Goal: Information Seeking & Learning: Learn about a topic

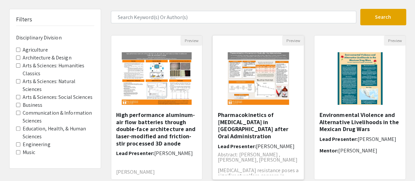
scroll to position [37, 0]
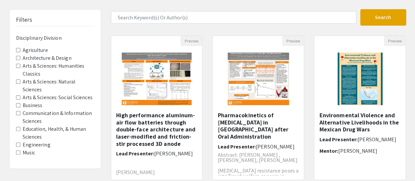
click at [0, 117] on div "Filters Disciplinary Division Agriculture Architecture & Design Arts & Sciences…" at bounding box center [207, 182] width 415 height 346
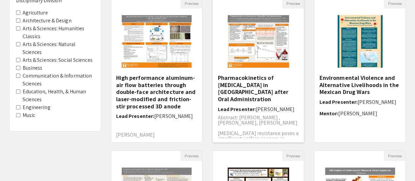
scroll to position [76, 0]
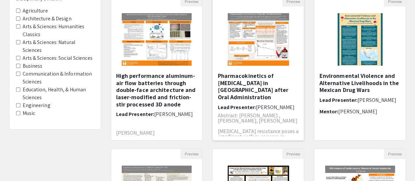
click at [266, 69] on img "Open Presentation <p>Pharmacokinetics of Levamisole in Goats after Oral Adminis…" at bounding box center [258, 40] width 74 height 66
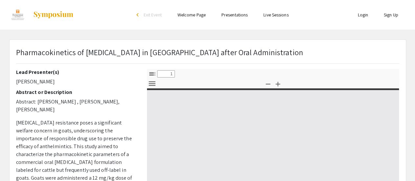
select select "custom"
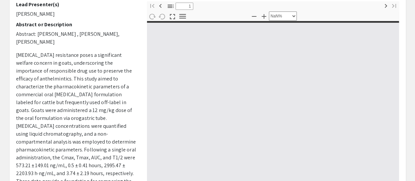
type input "0"
select select "custom"
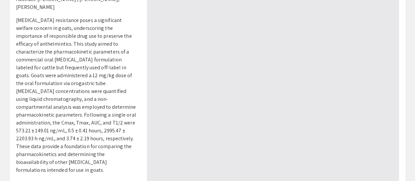
type input "1"
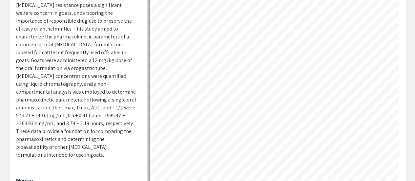
select select "auto"
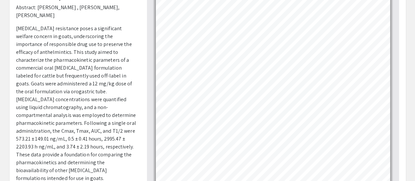
scroll to position [94, 0]
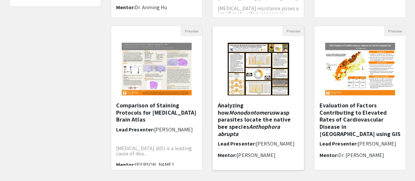
scroll to position [254, 0]
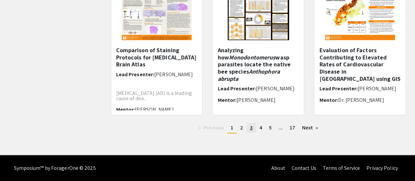
click at [248, 126] on link "page 3" at bounding box center [250, 128] width 9 height 10
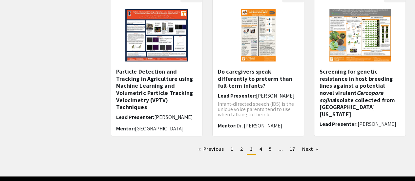
scroll to position [240, 0]
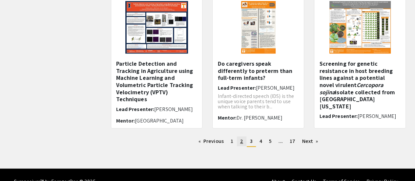
click at [241, 142] on span "2" at bounding box center [241, 140] width 3 height 7
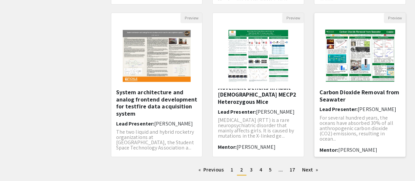
scroll to position [227, 0]
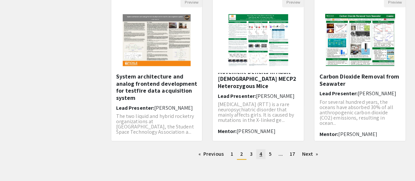
click at [260, 154] on span "4" at bounding box center [260, 153] width 3 height 7
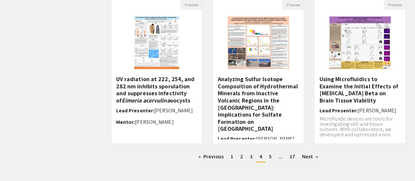
scroll to position [225, 0]
click at [270, 154] on span "5" at bounding box center [270, 155] width 3 height 7
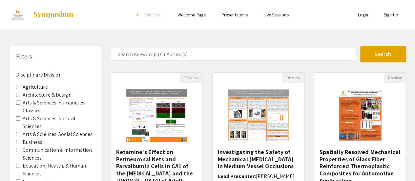
click at [270, 152] on h5 "Investigating the Safety of Mechanical [MEDICAL_DATA] in Medium Vessel Occlusio…" at bounding box center [257, 158] width 81 height 21
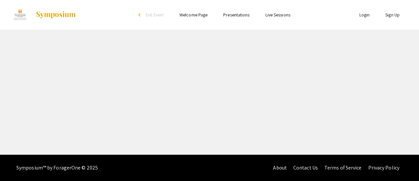
select select "custom"
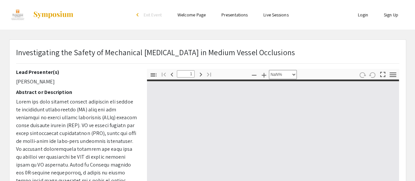
type input "0"
select select "custom"
type input "1"
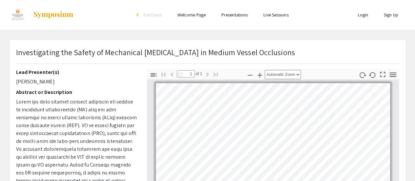
select select "auto"
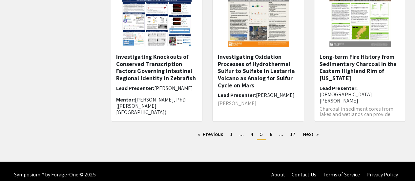
scroll to position [254, 0]
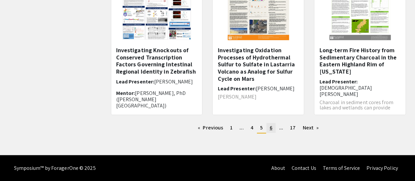
click at [271, 127] on span "6" at bounding box center [270, 127] width 3 height 7
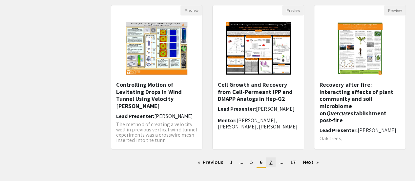
scroll to position [247, 0]
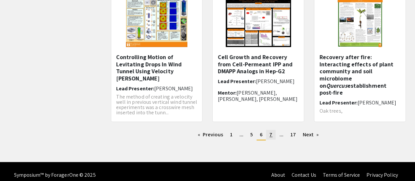
click at [273, 135] on link "page 7" at bounding box center [271, 134] width 10 height 10
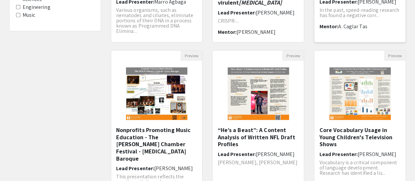
scroll to position [254, 0]
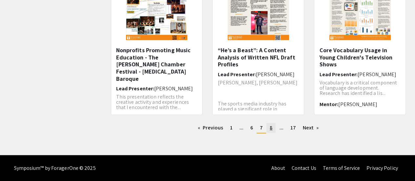
click at [272, 125] on link "page 8" at bounding box center [270, 128] width 9 height 10
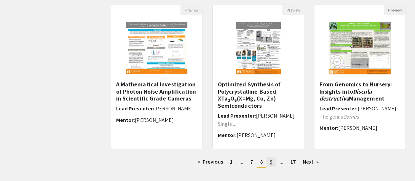
scroll to position [220, 0]
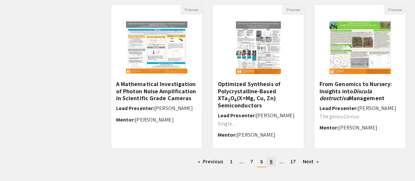
click at [271, 164] on span "9" at bounding box center [270, 161] width 3 height 7
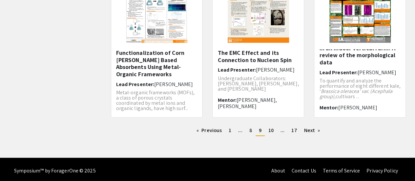
scroll to position [251, 0]
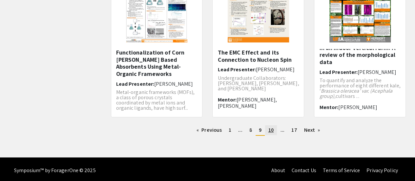
click at [273, 127] on span "10" at bounding box center [270, 129] width 5 height 7
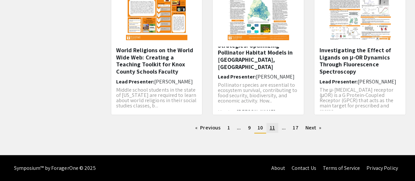
click at [272, 129] on span "11" at bounding box center [271, 127] width 5 height 7
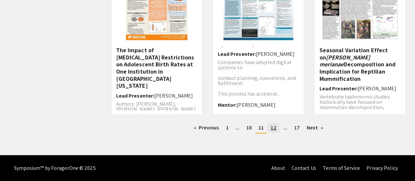
click at [275, 127] on span "12" at bounding box center [273, 127] width 6 height 7
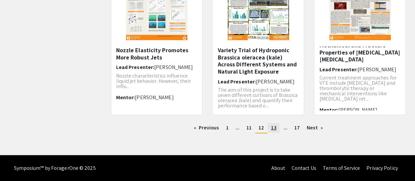
click at [273, 126] on span "13" at bounding box center [273, 127] width 5 height 7
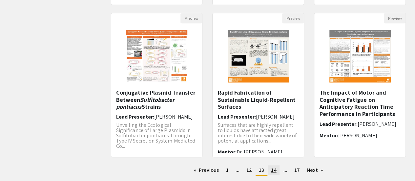
click at [274, 174] on link "page 14" at bounding box center [273, 170] width 12 height 10
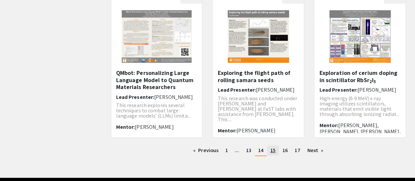
click at [275, 150] on link "page 15" at bounding box center [273, 150] width 12 height 10
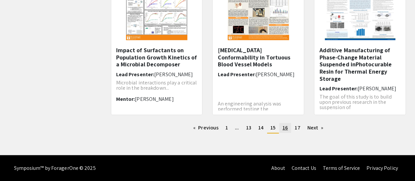
click at [287, 131] on link "page 16" at bounding box center [285, 128] width 12 height 10
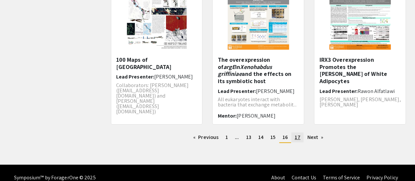
click at [299, 138] on span "17" at bounding box center [297, 136] width 6 height 7
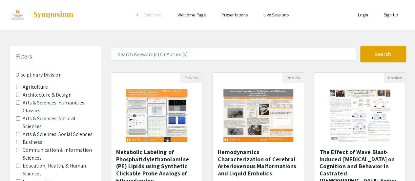
scroll to position [244, 0]
